Goal: Transaction & Acquisition: Purchase product/service

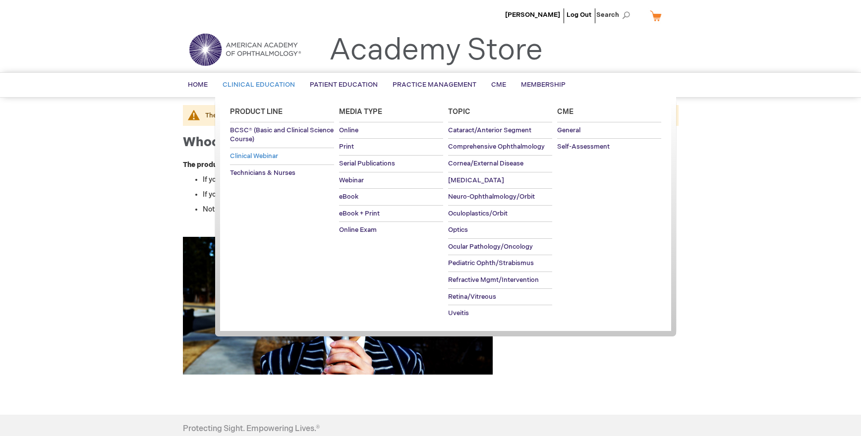
click at [253, 156] on span "Clinical Webinar" at bounding box center [254, 156] width 48 height 8
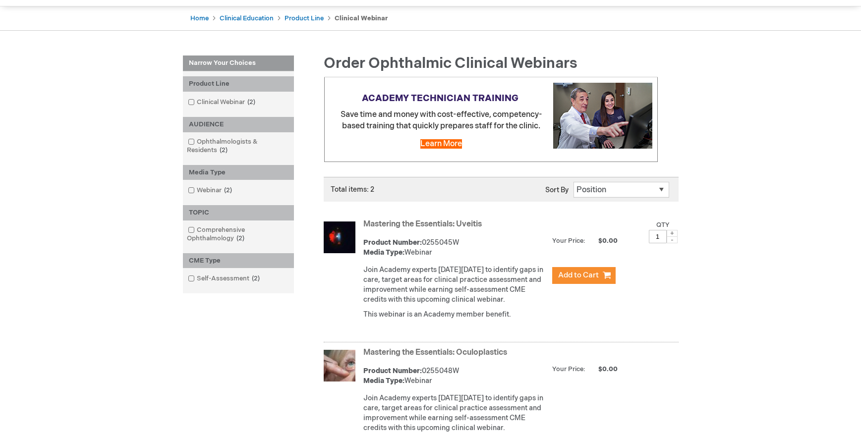
scroll to position [198, 0]
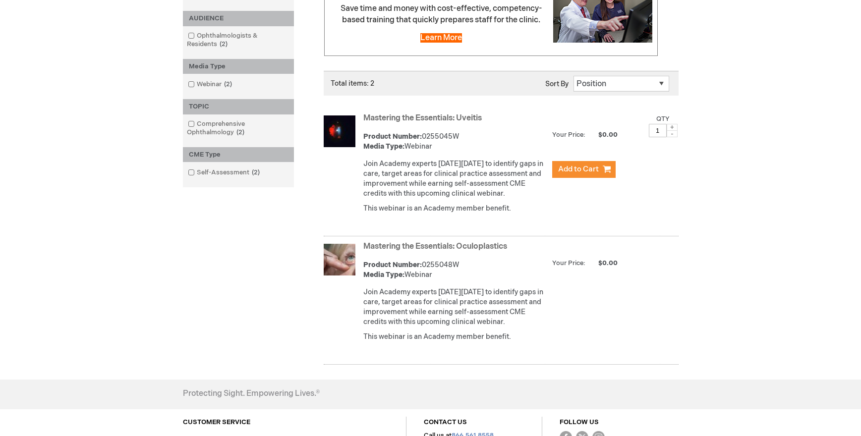
click at [420, 116] on link "Mastering the Essentials: Uveitis" at bounding box center [422, 117] width 118 height 9
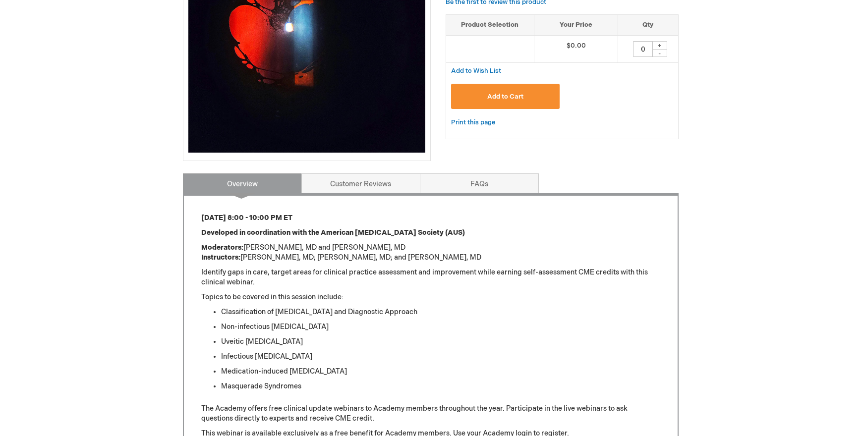
scroll to position [248, 0]
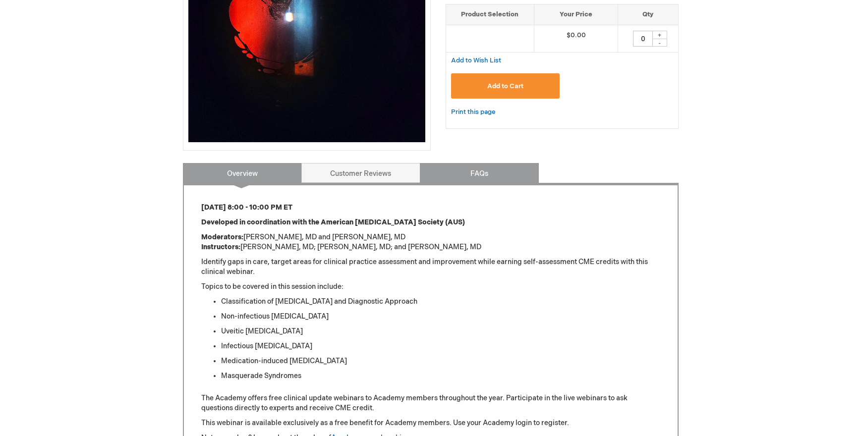
click at [480, 174] on link "FAQs" at bounding box center [479, 173] width 119 height 20
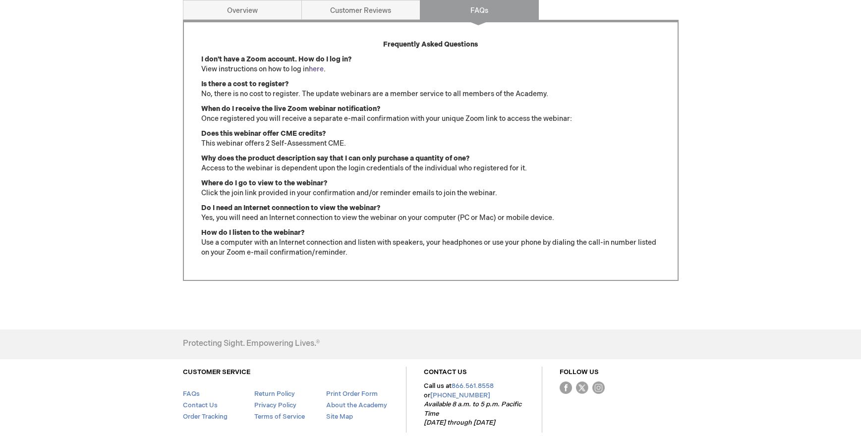
click at [319, 67] on link "here" at bounding box center [316, 69] width 15 height 8
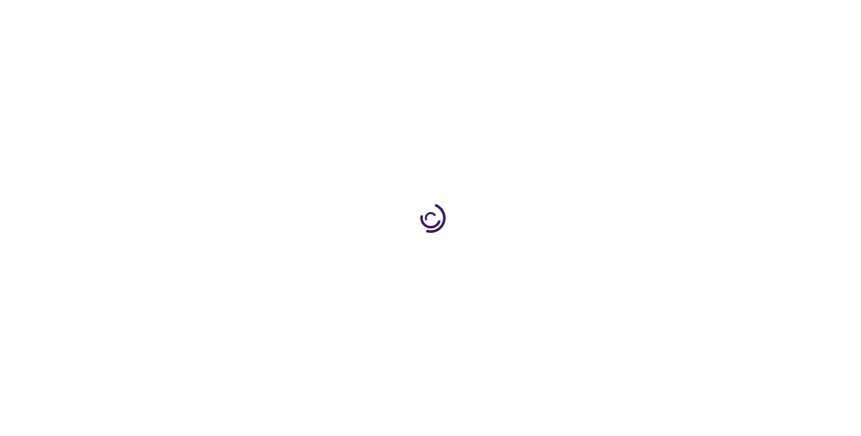
type input "0"
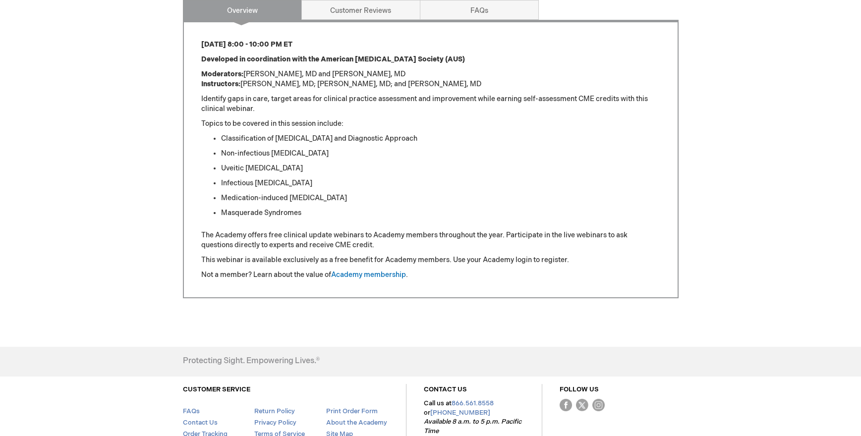
click at [243, 14] on link "Overview" at bounding box center [242, 10] width 119 height 20
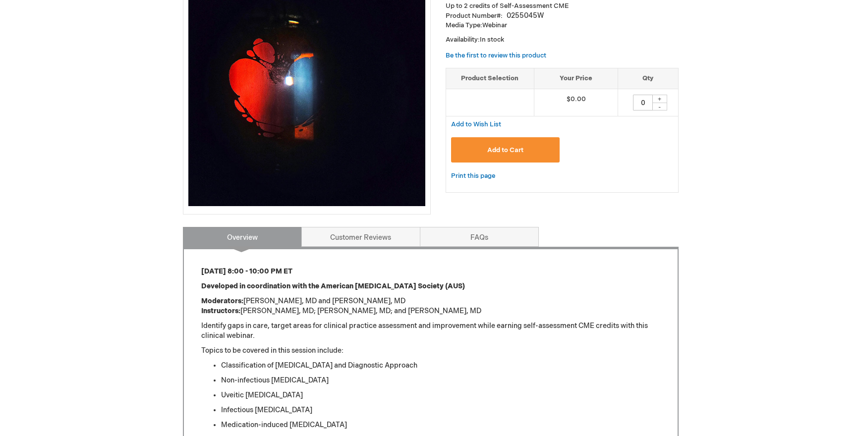
scroll to position [181, 0]
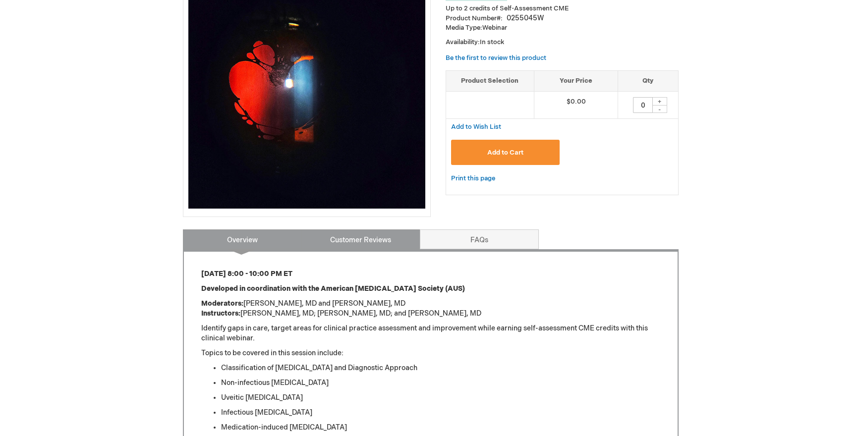
click at [380, 237] on link "Customer Reviews" at bounding box center [360, 239] width 119 height 20
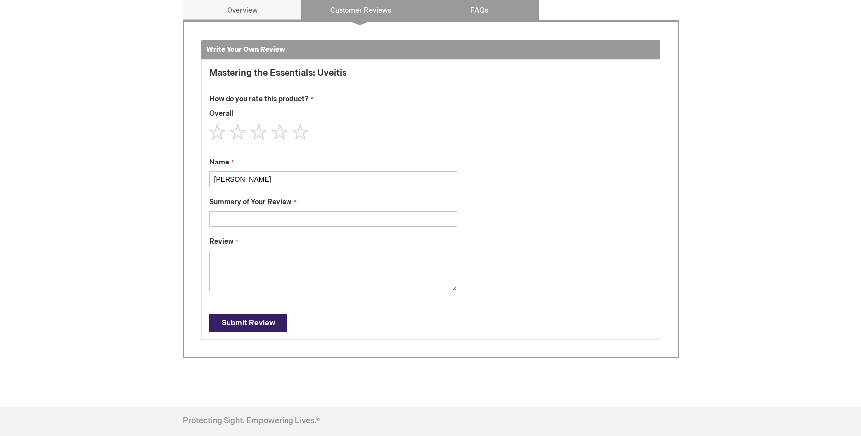
click at [469, 6] on link "FAQs" at bounding box center [479, 10] width 119 height 20
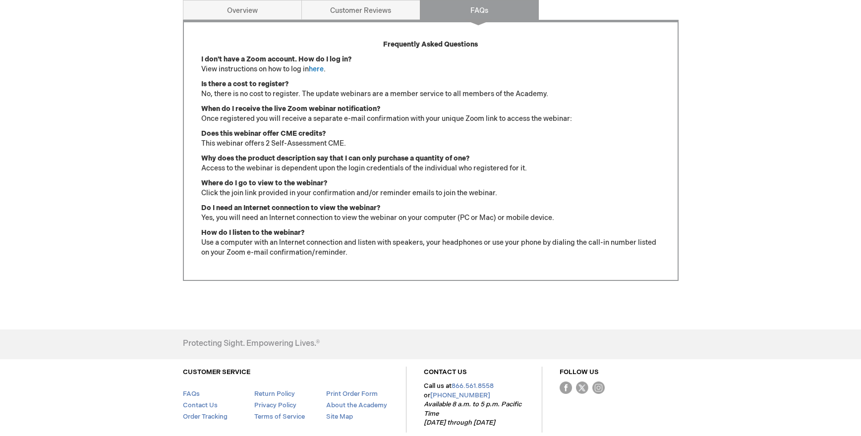
click at [15, 192] on div "Rob Cruickshank Log Out Search My Cart CLOSE RECENTLY ADDED ITEM(S) Close There…" at bounding box center [430, 37] width 861 height 897
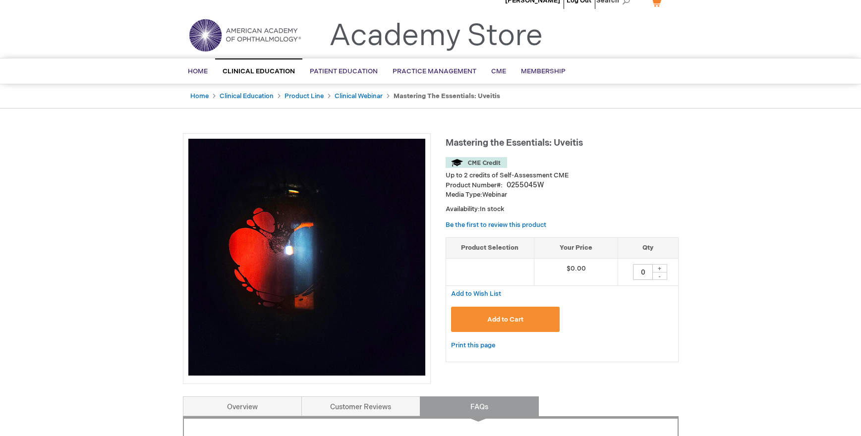
scroll to position [0, 0]
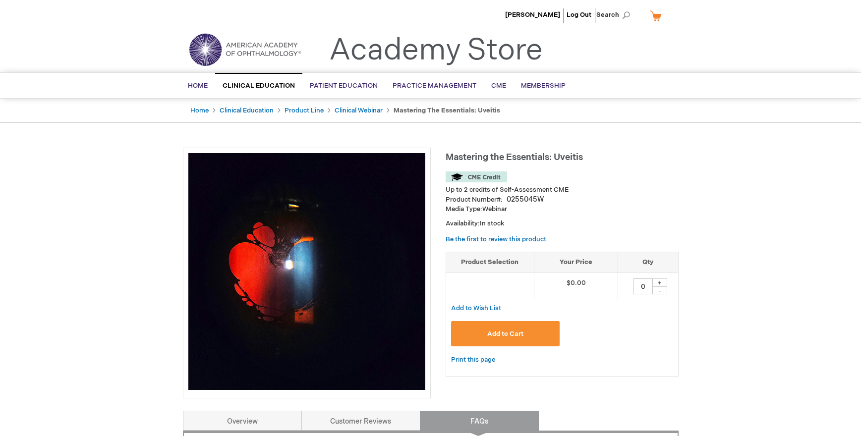
click at [208, 46] on img at bounding box center [244, 50] width 119 height 36
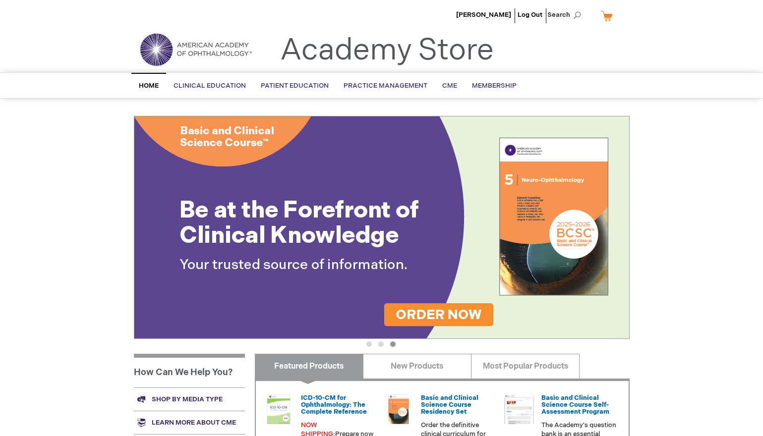
click at [154, 53] on img at bounding box center [195, 50] width 119 height 36
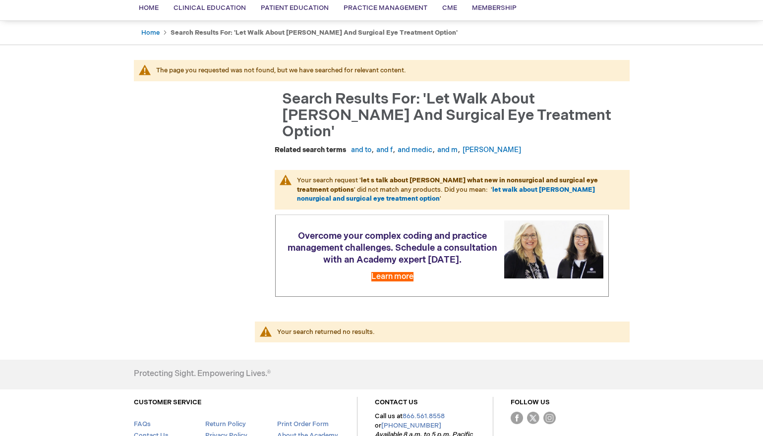
scroll to position [99, 0]
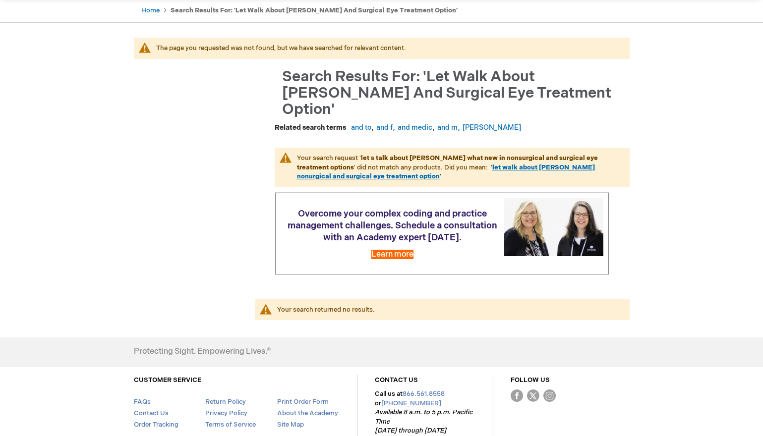
click at [450, 164] on link "let walk about [PERSON_NAME] nonurgical and surgical eye treatment option" at bounding box center [446, 172] width 298 height 17
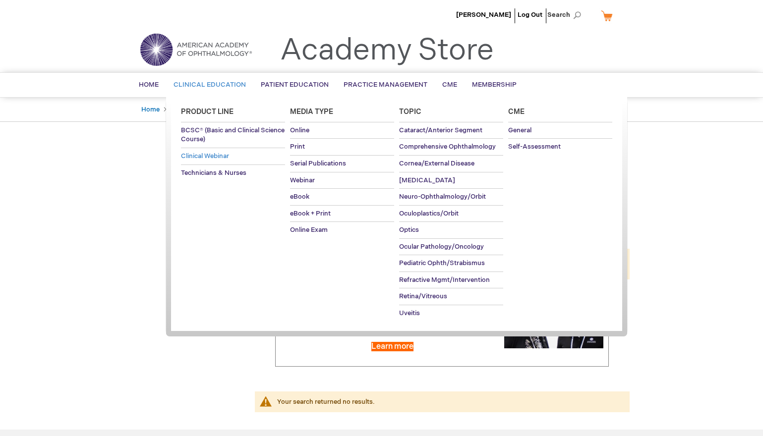
click at [205, 157] on span "Clinical Webinar" at bounding box center [205, 156] width 48 height 8
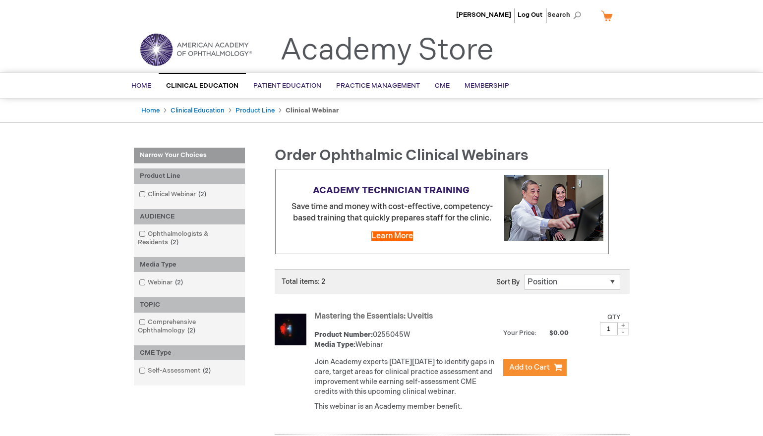
click at [156, 47] on img at bounding box center [195, 50] width 119 height 36
